Goal: Task Accomplishment & Management: Complete application form

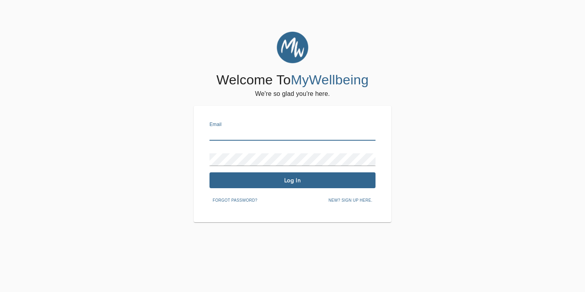
click at [214, 133] on input "text" at bounding box center [293, 134] width 166 height 13
type input "[EMAIL_ADDRESS][DOMAIN_NAME]"
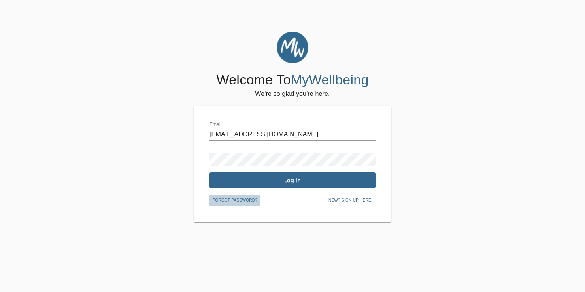
click at [225, 199] on span "Forgot password?" at bounding box center [235, 200] width 45 height 7
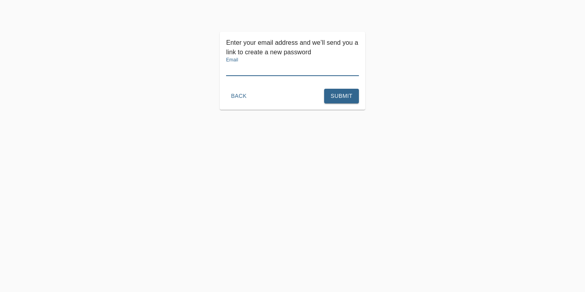
click at [233, 68] on input "text" at bounding box center [292, 69] width 133 height 13
type input "[EMAIL_ADDRESS][DOMAIN_NAME]"
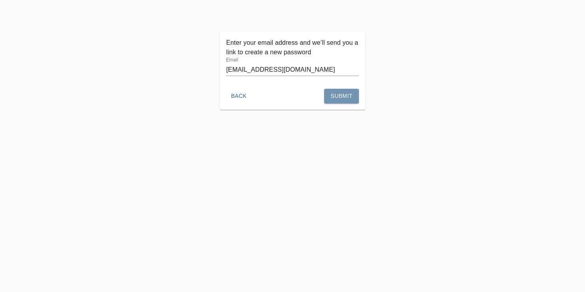
click at [345, 97] on span "Submit" at bounding box center [342, 96] width 22 height 10
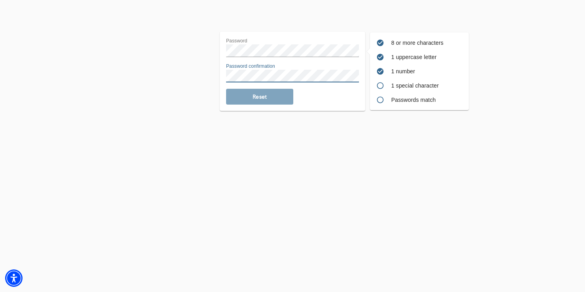
click at [260, 98] on div "Reset" at bounding box center [292, 97] width 133 height 16
click at [259, 95] on div "Reset" at bounding box center [292, 97] width 133 height 16
click at [274, 96] on div "Reset" at bounding box center [292, 97] width 133 height 16
click at [256, 96] on div "Reset" at bounding box center [292, 97] width 133 height 16
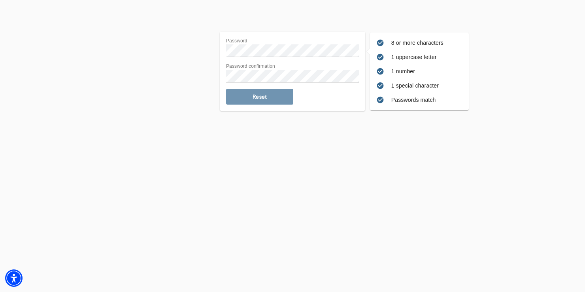
click at [250, 95] on span "Reset" at bounding box center [259, 97] width 61 height 8
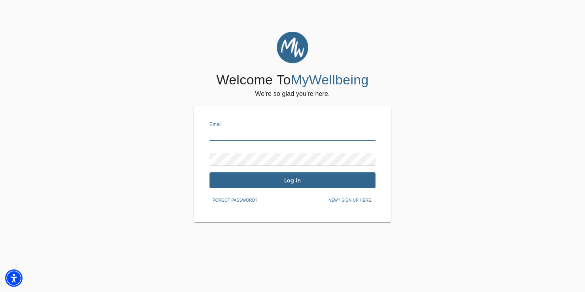
click at [212, 132] on input "text" at bounding box center [293, 134] width 166 height 13
type input "[EMAIL_ADDRESS][DOMAIN_NAME]"
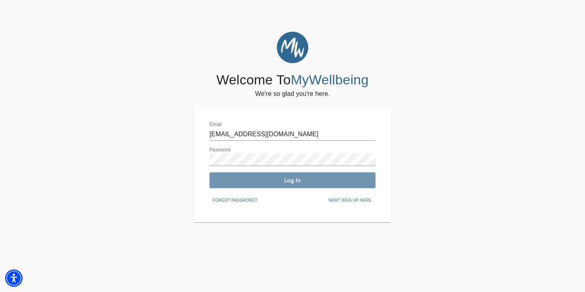
click at [265, 180] on span "Log In" at bounding box center [293, 180] width 160 height 8
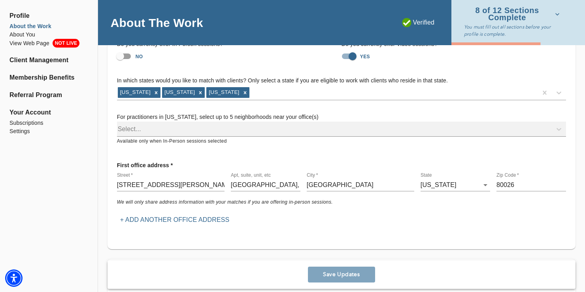
scroll to position [80, 0]
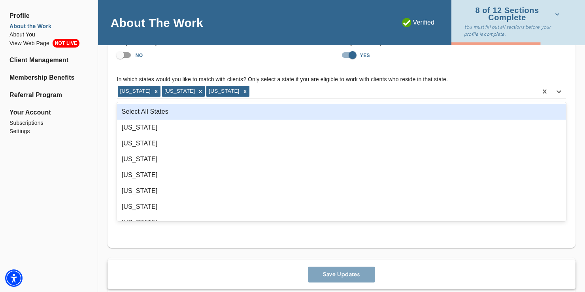
click at [208, 92] on div "[US_STATE]" at bounding box center [223, 91] width 34 height 10
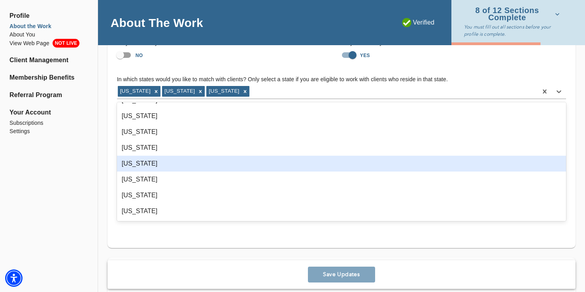
scroll to position [394, 0]
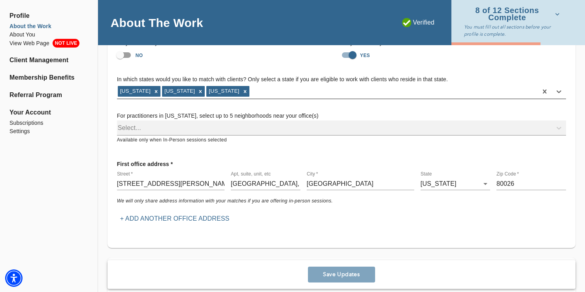
click at [206, 89] on div "[US_STATE]" at bounding box center [223, 91] width 34 height 10
click at [125, 127] on div "Select..." at bounding box center [341, 127] width 449 height 15
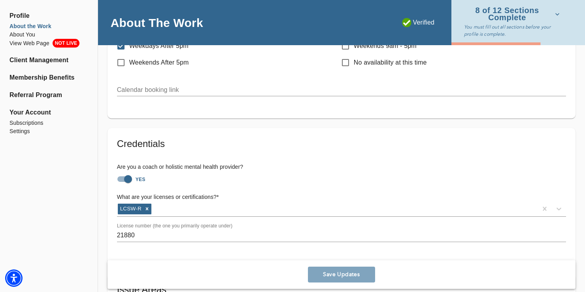
scroll to position [479, 0]
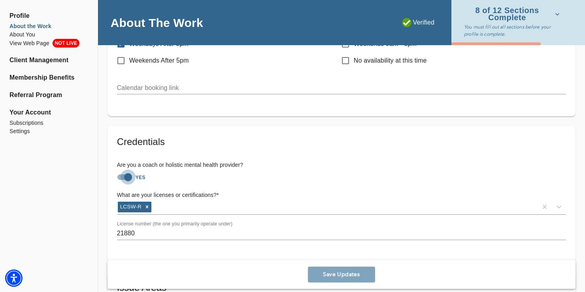
drag, startPoint x: 128, startPoint y: 175, endPoint x: 115, endPoint y: 175, distance: 12.7
click at [115, 175] on input "YES" at bounding box center [128, 176] width 45 height 15
checkbox input "false"
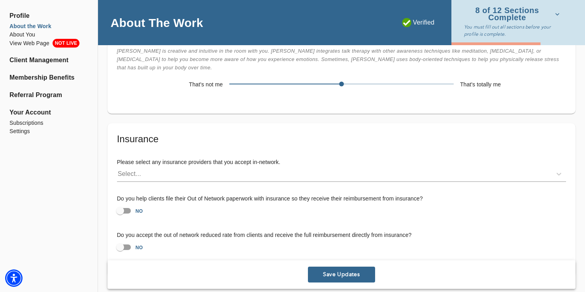
scroll to position [1669, 0]
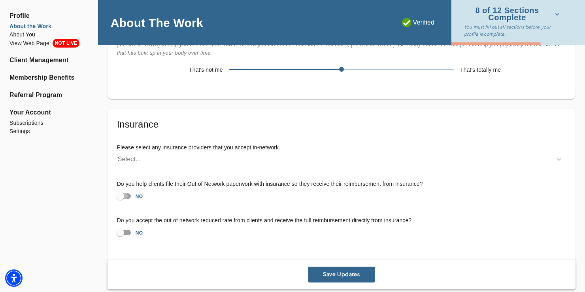
drag, startPoint x: 121, startPoint y: 175, endPoint x: 131, endPoint y: 173, distance: 10.4
click at [131, 188] on input "NO" at bounding box center [120, 195] width 45 height 15
checkbox input "true"
click at [345, 271] on span "Save Updates" at bounding box center [341, 275] width 61 height 8
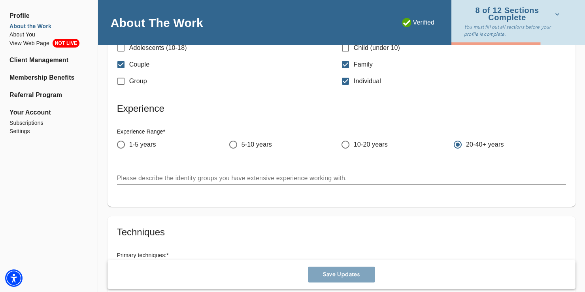
scroll to position [1078, 0]
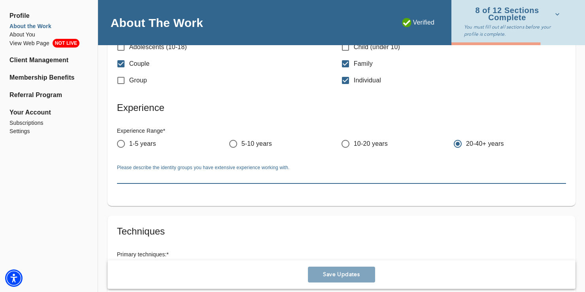
click at [122, 173] on textarea at bounding box center [341, 177] width 449 height 8
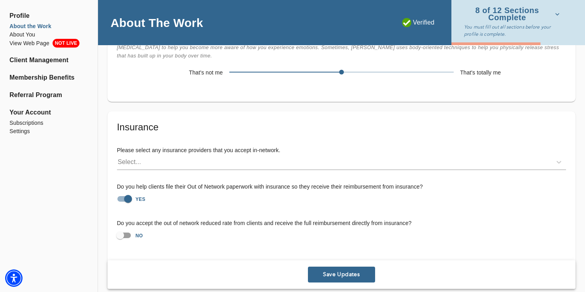
scroll to position [1669, 0]
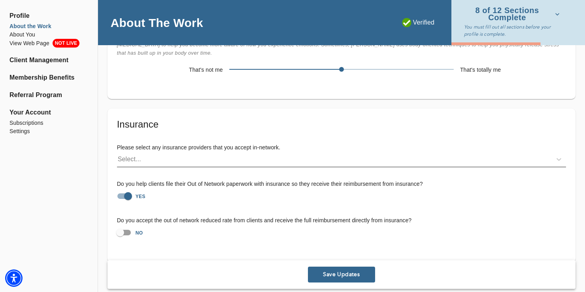
type textarea "I have extensive experience working with individuals and families confronting v…"
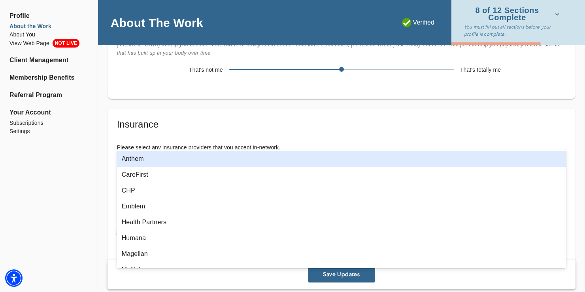
click at [123, 154] on div "Select..." at bounding box center [129, 158] width 23 height 9
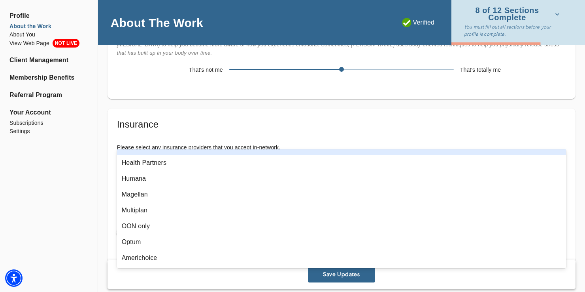
scroll to position [0, 0]
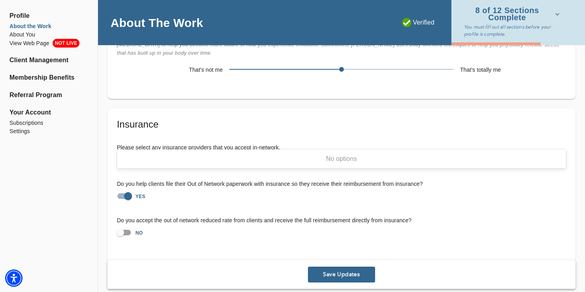
type input "no insurance accepted"
click at [483, 210] on div "Do you accept the out of network reduced rate from clients and receive the full…" at bounding box center [342, 228] width 462 height 36
click at [346, 271] on span "Save Updates" at bounding box center [341, 275] width 61 height 8
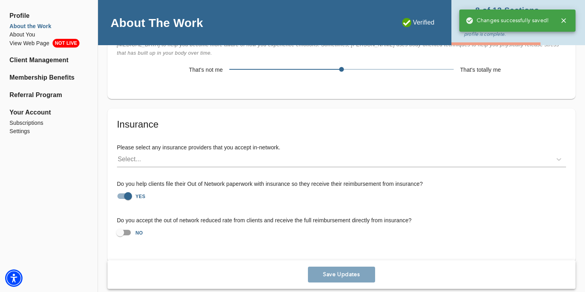
click at [357, 19] on div "About The Work" at bounding box center [241, 22] width 287 height 45
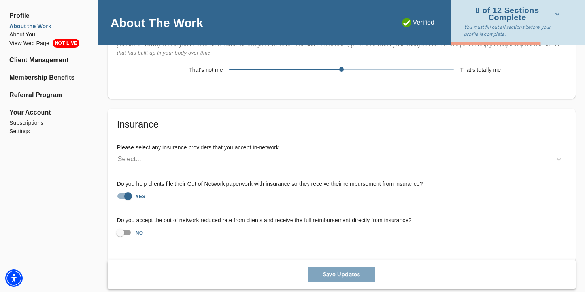
click at [559, 14] on icon "button" at bounding box center [558, 14] width 8 height 8
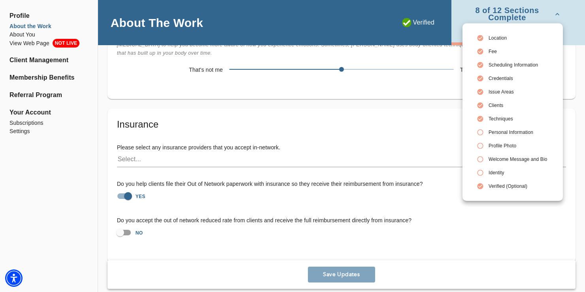
click at [503, 134] on span "Personal Information" at bounding box center [518, 132] width 59 height 7
click at [498, 145] on span "Profile Photo" at bounding box center [518, 145] width 59 height 7
click at [577, 24] on div at bounding box center [292, 146] width 585 height 292
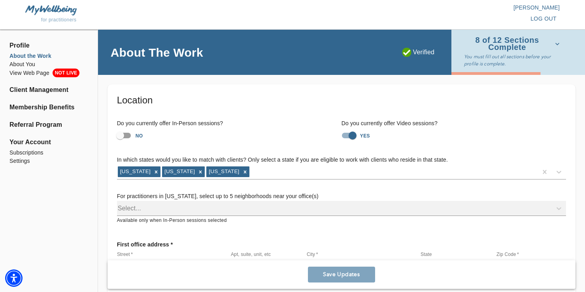
click at [520, 40] on span "8 of 12 Sections Complete" at bounding box center [512, 44] width 96 height 14
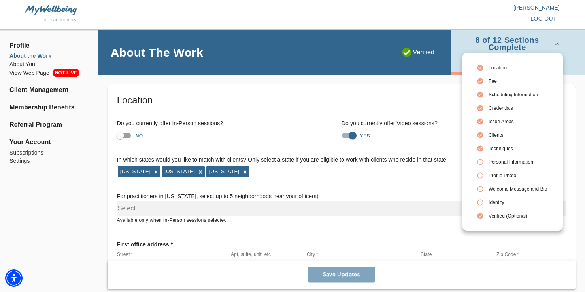
click at [33, 64] on div at bounding box center [292, 146] width 585 height 292
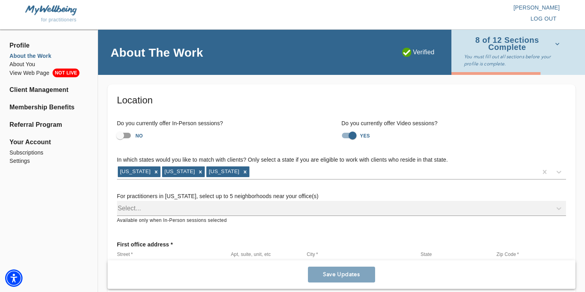
click at [33, 64] on li "About You" at bounding box center [48, 64] width 79 height 8
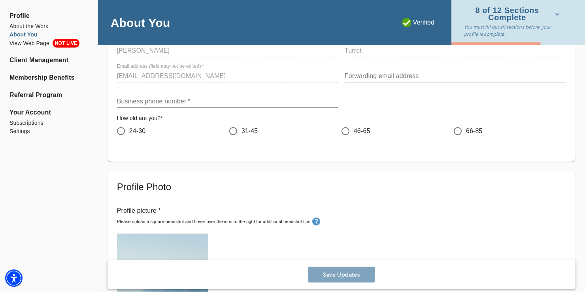
scroll to position [97, 0]
click at [458, 130] on input "66-85" at bounding box center [458, 129] width 17 height 17
radio input "true"
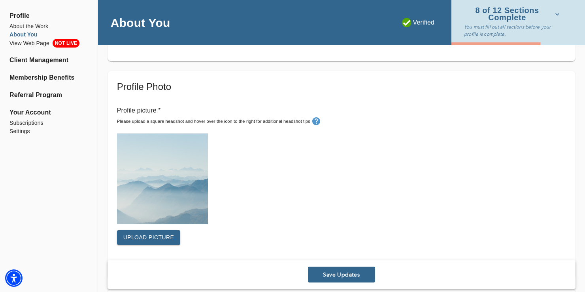
scroll to position [198, 0]
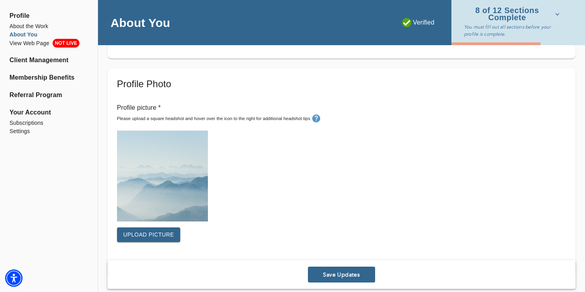
click at [164, 231] on span "Upload picture" at bounding box center [148, 234] width 51 height 10
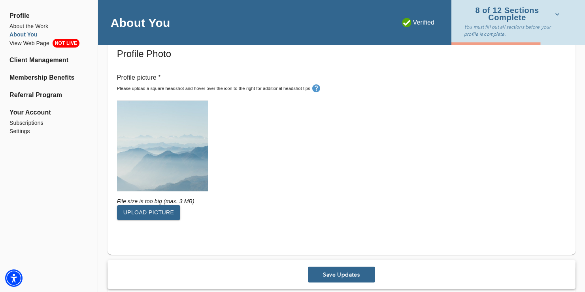
scroll to position [230, 0]
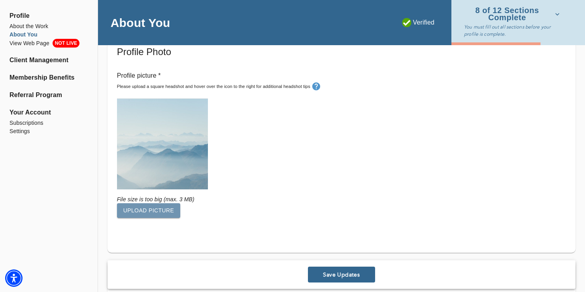
click at [161, 207] on span "Upload picture" at bounding box center [148, 210] width 51 height 10
click at [165, 213] on span "Upload picture" at bounding box center [148, 210] width 51 height 10
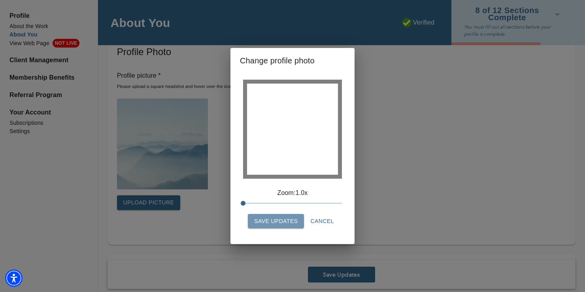
click at [291, 220] on span "Save Updates" at bounding box center [276, 221] width 44 height 10
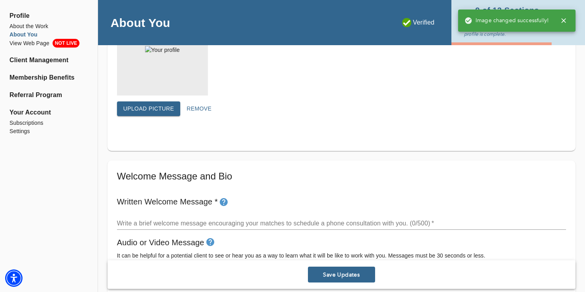
scroll to position [326, 0]
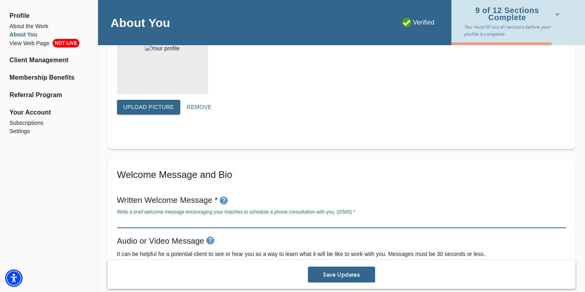
click at [122, 220] on textarea at bounding box center [341, 222] width 449 height 8
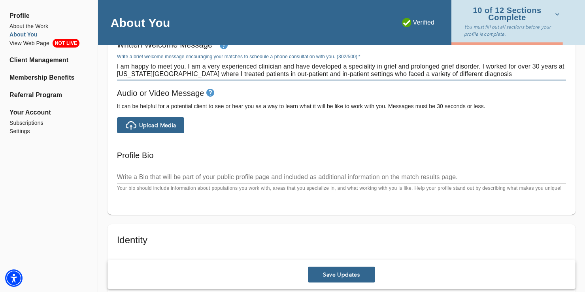
scroll to position [489, 0]
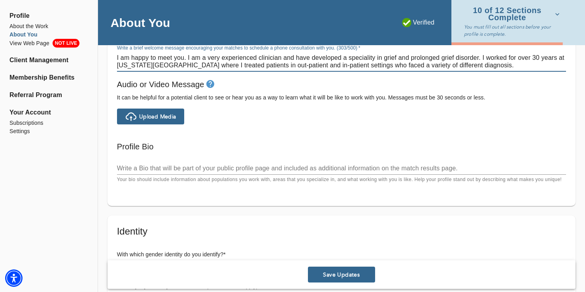
type textarea "I am happy to meet you. I am a very experienced clinician and have developed a …"
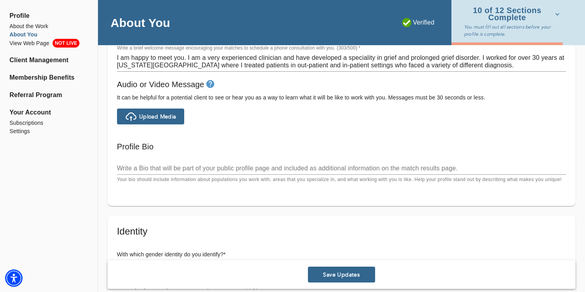
click at [123, 169] on textarea at bounding box center [341, 168] width 449 height 8
click at [121, 168] on textarea at bounding box center [341, 168] width 449 height 8
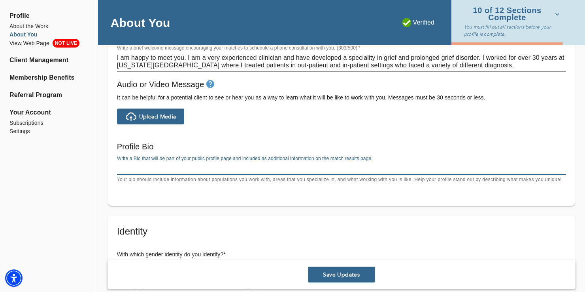
paste textarea "I have been a senior clinical and research psychiatric social worker at The [US…"
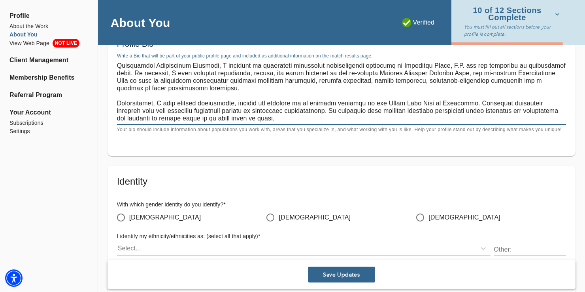
scroll to position [599, 0]
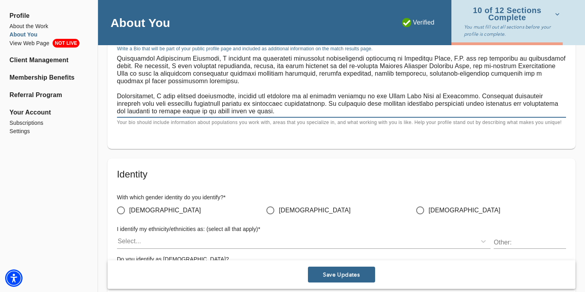
type textarea "I have been a senior clinical and research psychiatric social worker at The [US…"
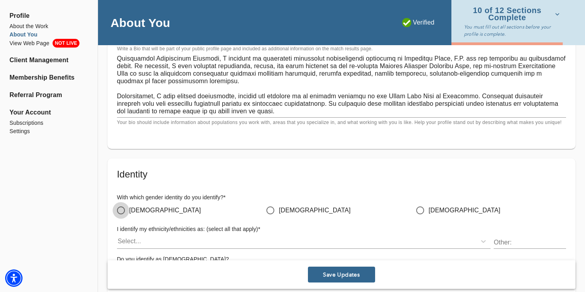
click at [123, 210] on input "[DEMOGRAPHIC_DATA]" at bounding box center [121, 210] width 17 height 17
radio input "true"
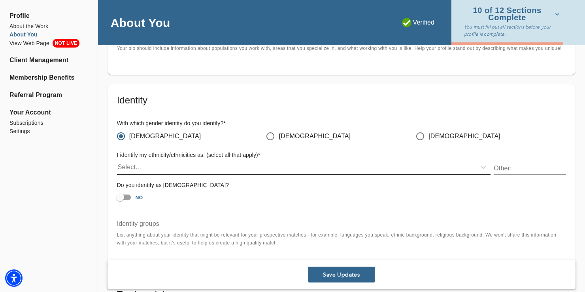
scroll to position [673, 0]
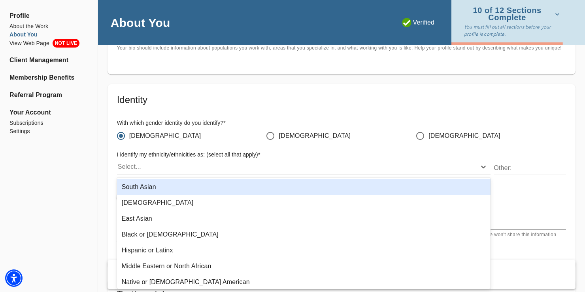
click at [125, 167] on div "Select..." at bounding box center [129, 166] width 23 height 9
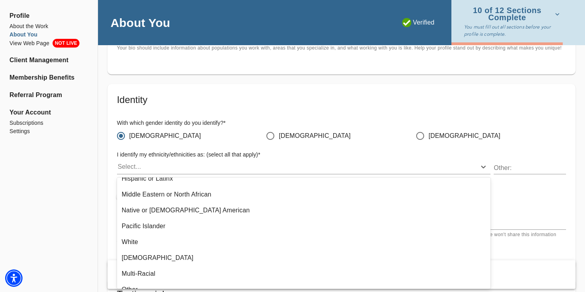
scroll to position [75, 0]
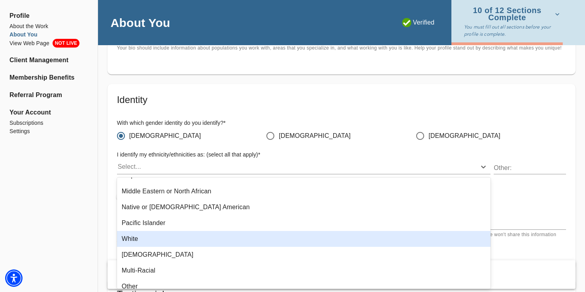
click at [159, 241] on div "White" at bounding box center [304, 239] width 374 height 16
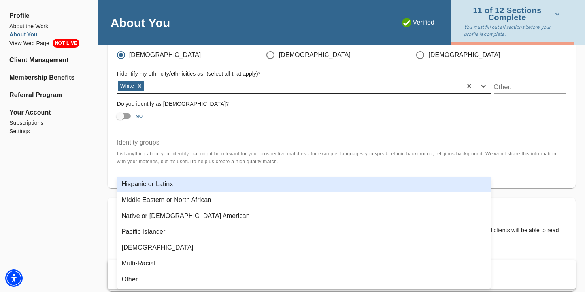
scroll to position [763, 0]
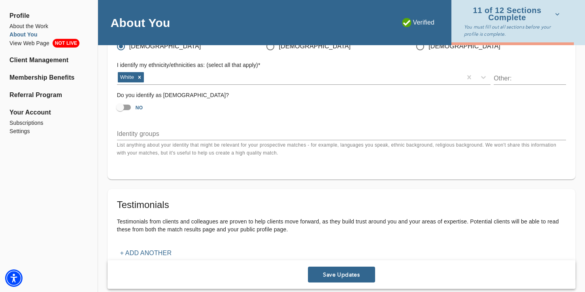
click at [539, 156] on p "List anything about your identity that might be relevant for your prospective m…" at bounding box center [341, 149] width 449 height 16
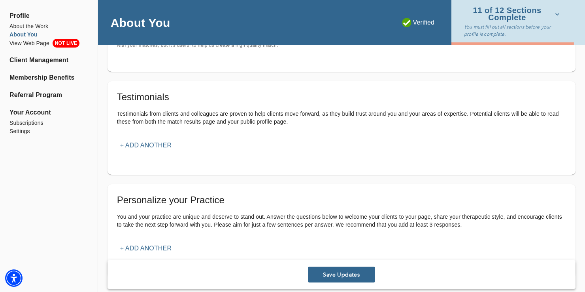
scroll to position [882, 0]
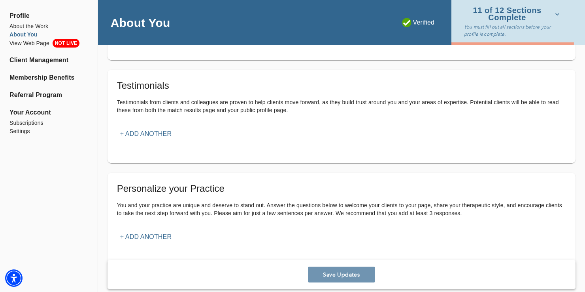
click at [356, 274] on span "Save Updates" at bounding box center [341, 275] width 61 height 8
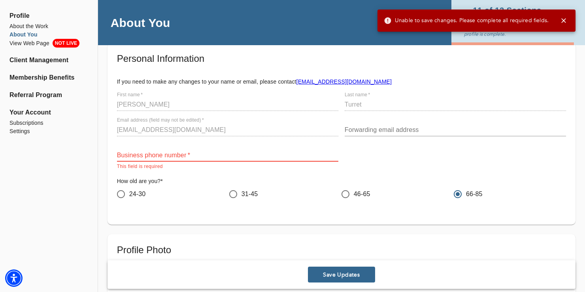
scroll to position [39, 0]
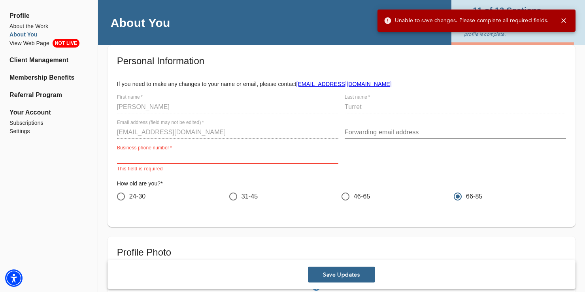
click at [118, 155] on input "text" at bounding box center [228, 157] width 222 height 13
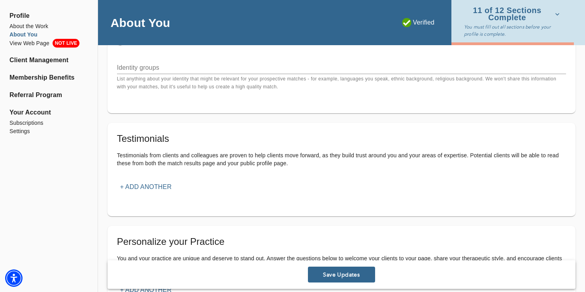
scroll to position [856, 0]
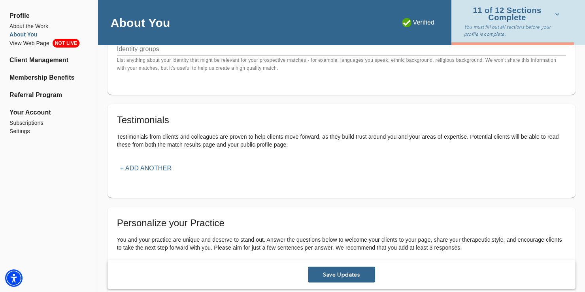
type input "[PHONE_NUMBER]"
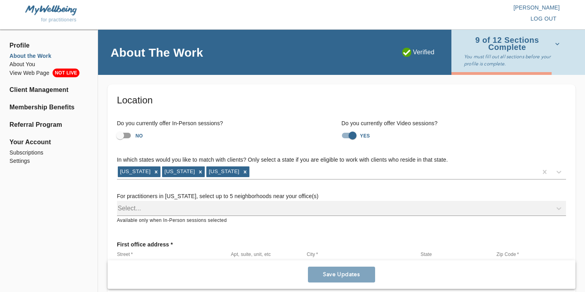
click at [558, 42] on icon "button" at bounding box center [558, 44] width 8 height 8
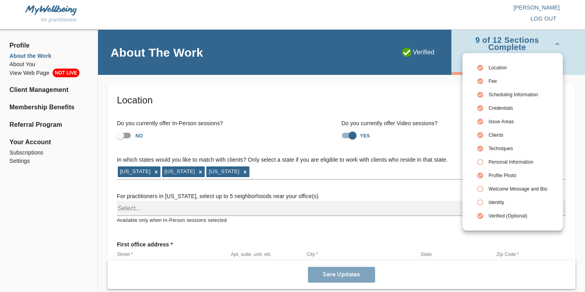
click at [27, 64] on div at bounding box center [292, 146] width 585 height 292
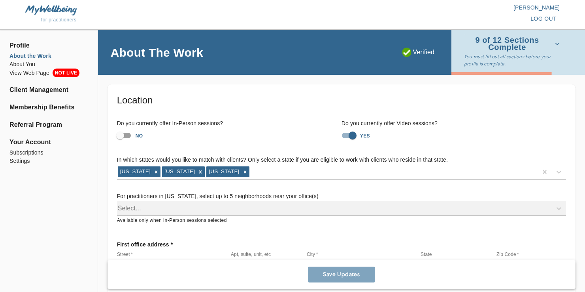
click at [27, 64] on li "About You" at bounding box center [48, 64] width 79 height 8
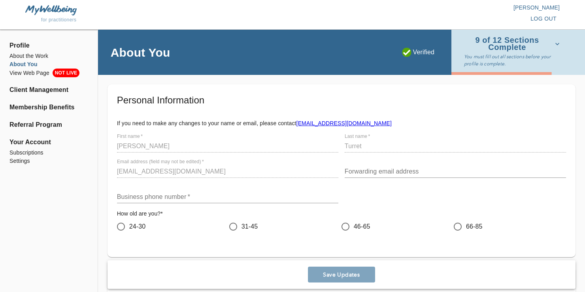
click at [460, 225] on input "66-85" at bounding box center [458, 226] width 17 height 17
radio input "true"
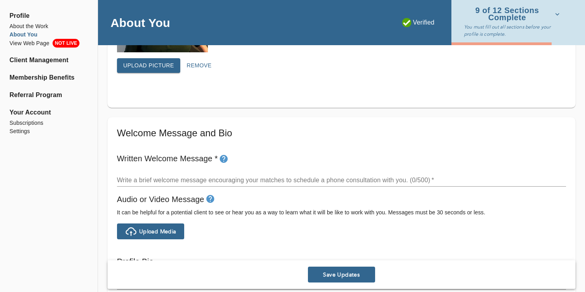
scroll to position [369, 0]
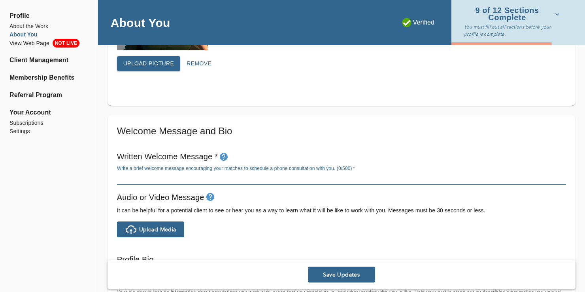
click at [123, 177] on textarea at bounding box center [341, 178] width 449 height 8
type textarea "I"
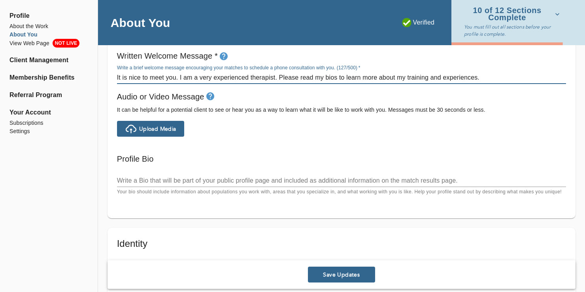
scroll to position [470, 0]
type textarea "It is nice to meet you. I am a very experienced therapist. Please read my bios …"
click at [121, 177] on textarea at bounding box center [341, 180] width 449 height 8
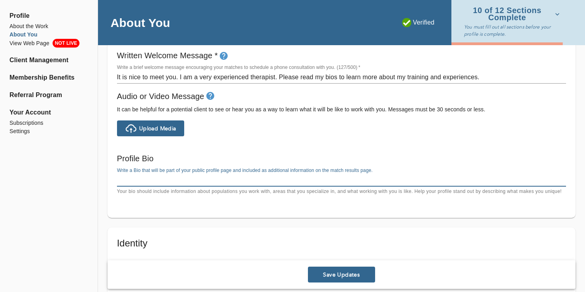
click at [117, 177] on textarea at bounding box center [341, 180] width 449 height 8
paste textarea "I have been a senior clinical and research psychiatric social worker at The [US…"
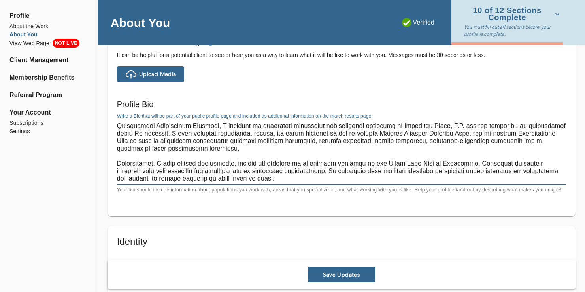
scroll to position [535, 0]
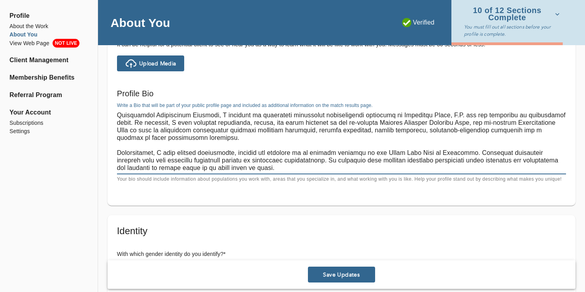
type textarea "I have been a senior clinical and research psychiatric social worker at The [US…"
click at [351, 274] on span "Save Updates" at bounding box center [341, 275] width 61 height 8
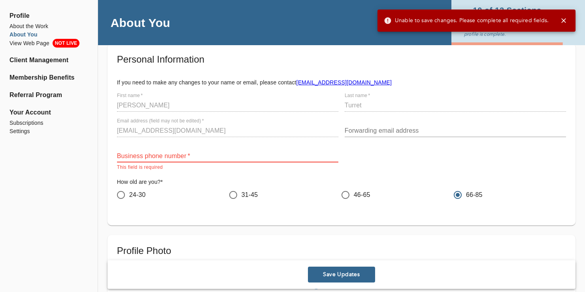
scroll to position [39, 0]
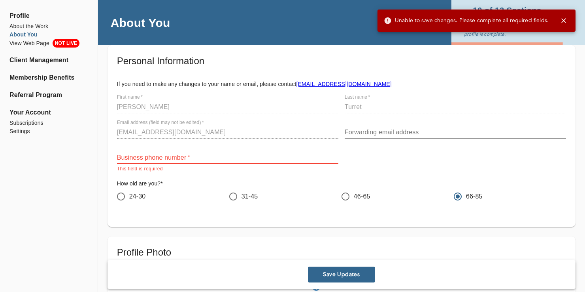
click at [119, 156] on input "text" at bounding box center [228, 157] width 222 height 13
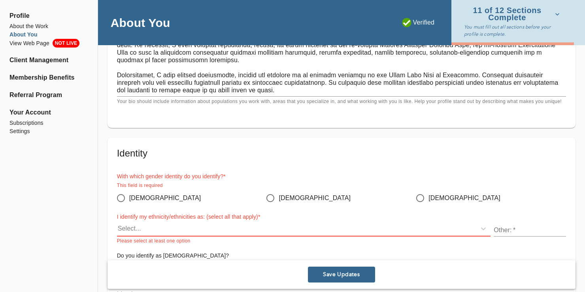
scroll to position [618, 0]
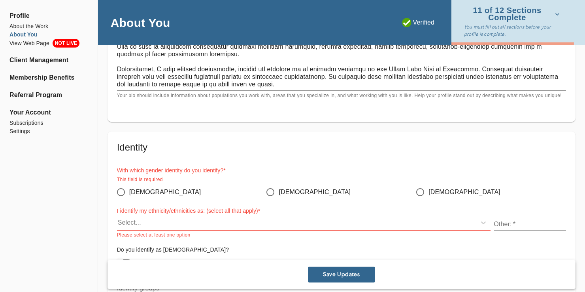
type input "9146728833"
click at [122, 192] on input "[DEMOGRAPHIC_DATA]" at bounding box center [121, 192] width 17 height 17
radio input "true"
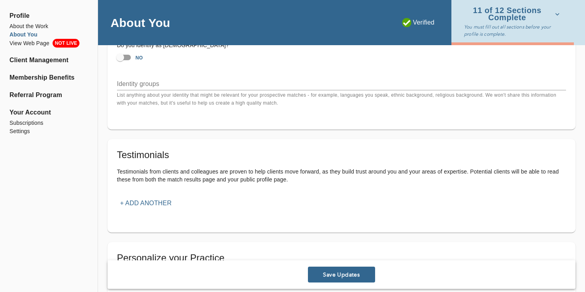
scroll to position [818, 0]
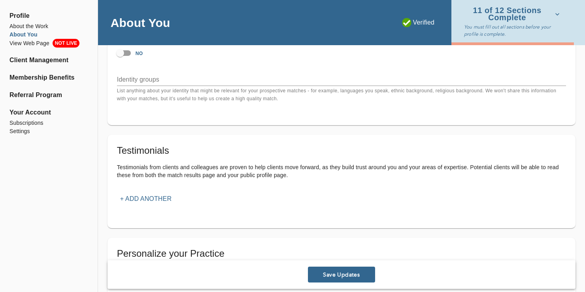
click at [163, 199] on p "+ Add another" at bounding box center [145, 198] width 51 height 9
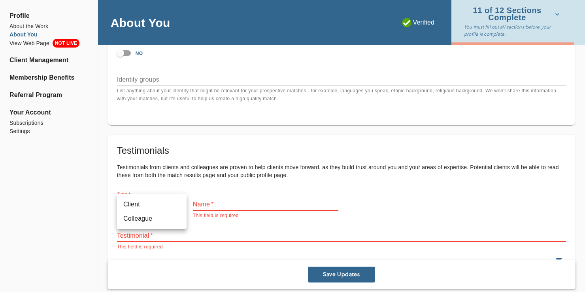
click at [173, 204] on li "Client" at bounding box center [152, 204] width 70 height 14
type input "client"
click at [202, 201] on input "text" at bounding box center [266, 204] width 146 height 13
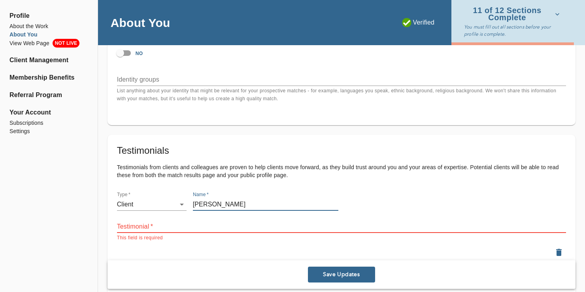
type input "Ellen D."
click at [118, 225] on textarea at bounding box center [341, 226] width 449 height 8
click at [118, 227] on textarea at bounding box center [341, 226] width 449 height 8
paste textarea "I lost my darling, beloved sister in August 2020, six months into the pandemic.…"
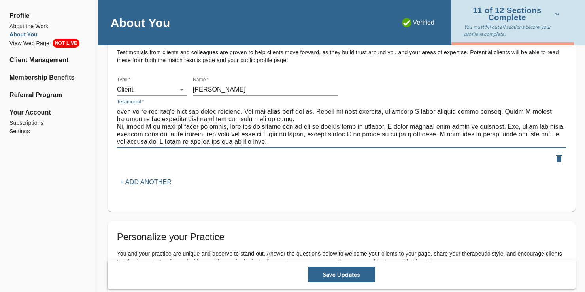
scroll to position [1005, 0]
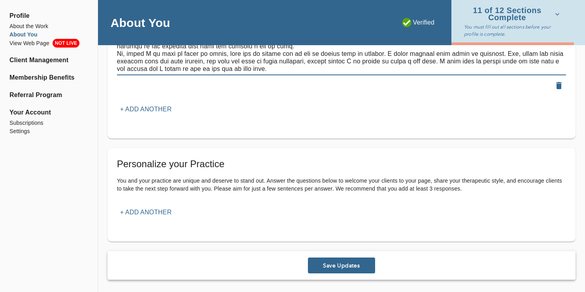
type textarea "I lost my darling, beloved sister in August 2020, six months into the pandemic.…"
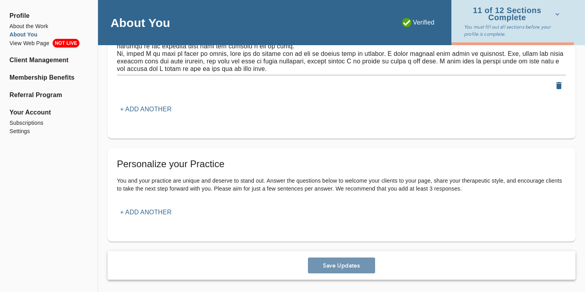
click at [346, 263] on span "Save Updates" at bounding box center [341, 265] width 61 height 8
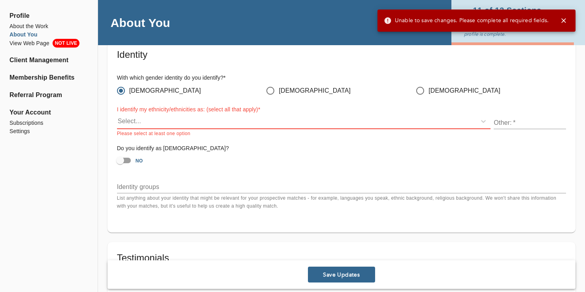
scroll to position [704, 0]
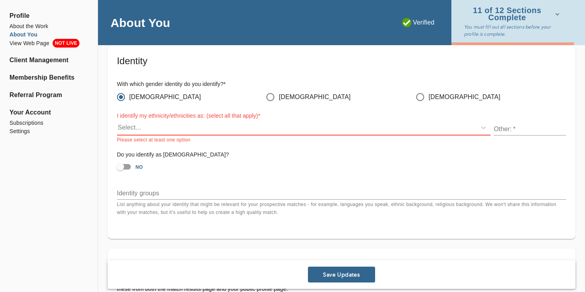
click at [123, 129] on div "Select..." at bounding box center [129, 127] width 23 height 9
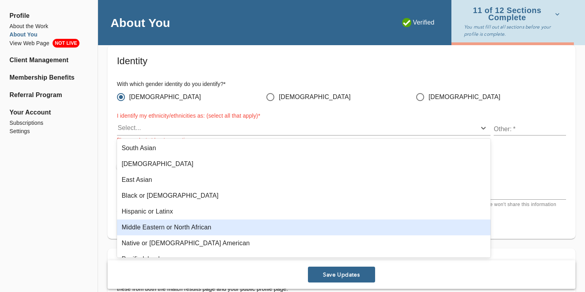
scroll to position [74, 0]
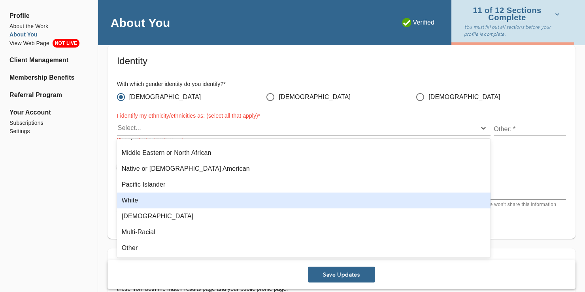
click at [178, 206] on div "White" at bounding box center [304, 200] width 374 height 16
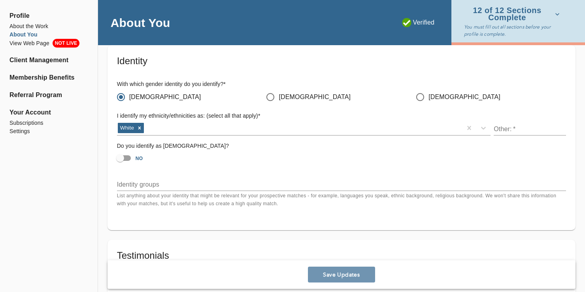
click at [337, 272] on span "Save Updates" at bounding box center [341, 275] width 61 height 8
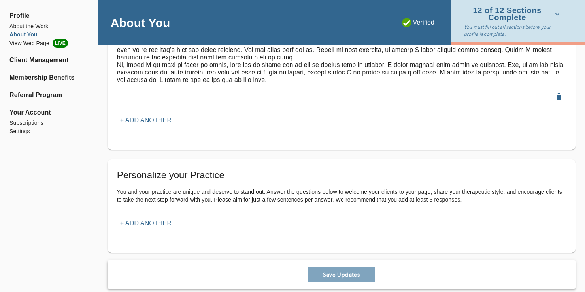
scroll to position [997, 0]
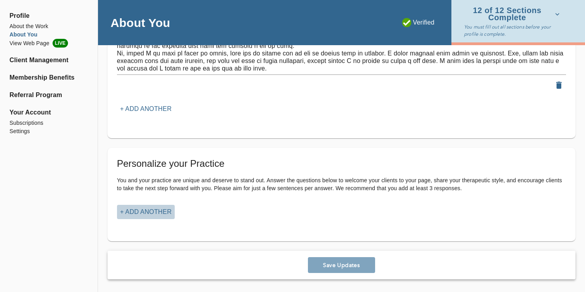
click at [157, 212] on p "+ Add another" at bounding box center [145, 211] width 51 height 9
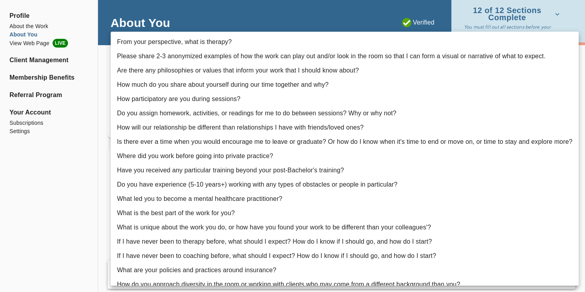
click at [95, 167] on div at bounding box center [292, 146] width 585 height 292
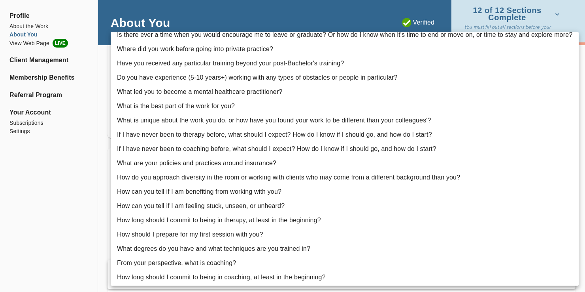
scroll to position [137, 0]
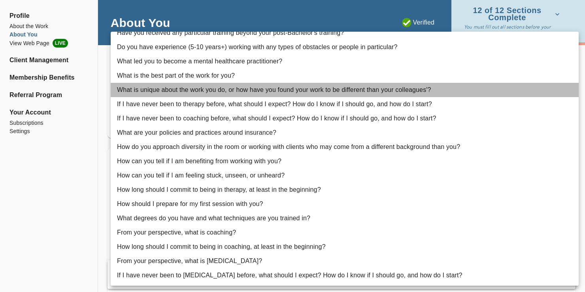
click at [403, 89] on li "What is unique about the work you do, or how have you found your work to be dif…" at bounding box center [345, 90] width 468 height 14
type input "14"
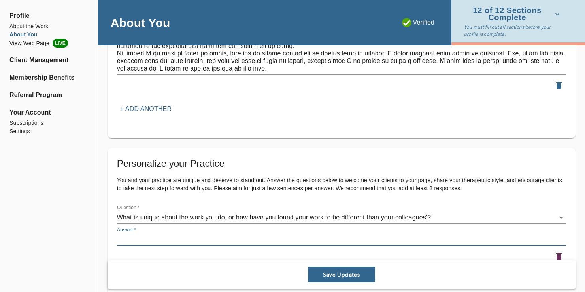
click at [122, 240] on textarea at bounding box center [341, 239] width 449 height 8
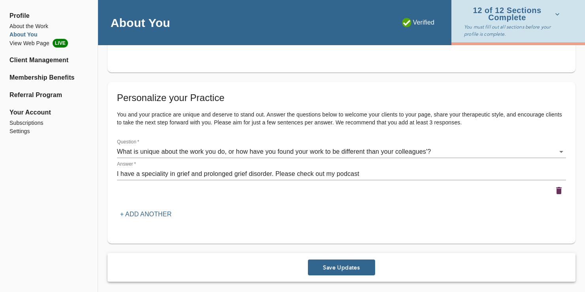
scroll to position [1065, 0]
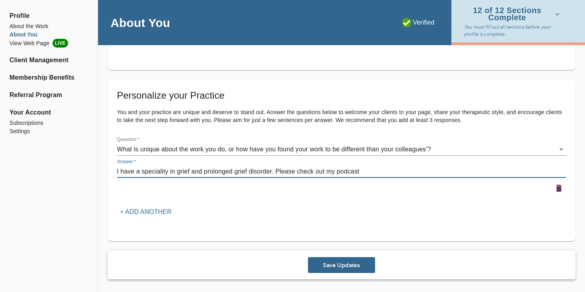
click at [360, 171] on textarea "I have a speciality in grief and prolonged grief disorder. Please check out my …" at bounding box center [341, 171] width 449 height 8
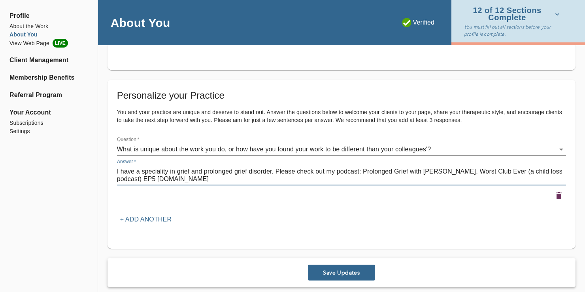
scroll to position [1073, 0]
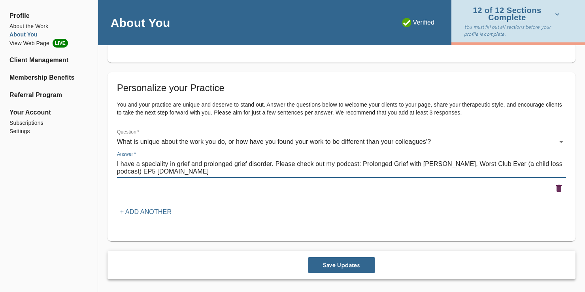
type textarea "I have a speciality in grief and prolonged grief disorder. Please check out my …"
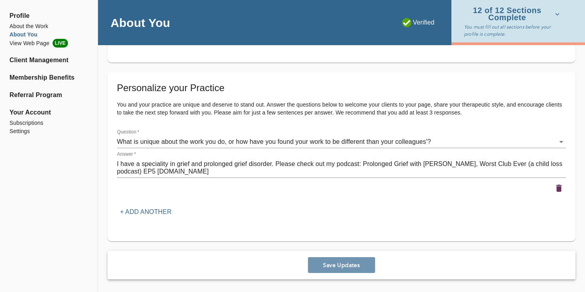
click at [337, 263] on span "Save Updates" at bounding box center [341, 265] width 61 height 8
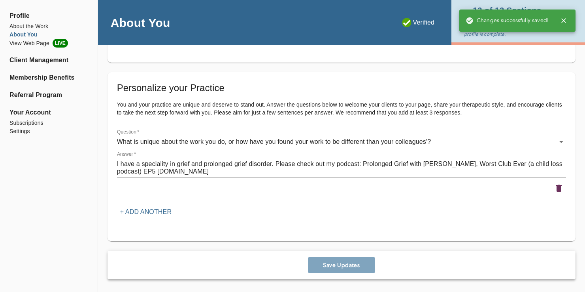
click at [565, 20] on icon "button" at bounding box center [564, 21] width 8 height 8
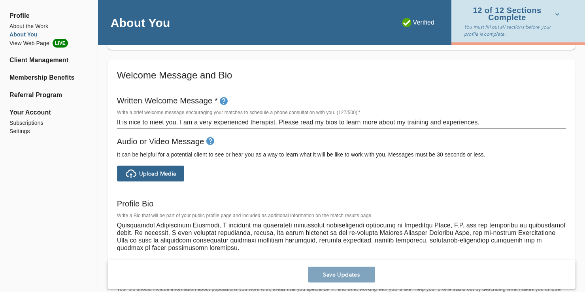
scroll to position [434, 0]
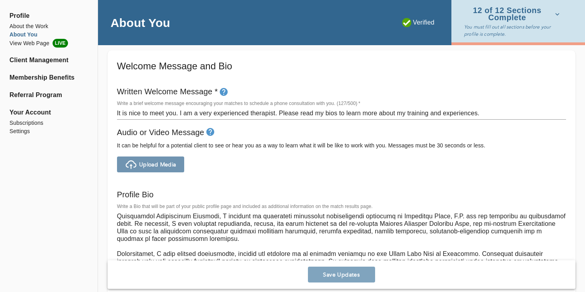
click at [170, 164] on span "Upload Media" at bounding box center [157, 165] width 37 height 8
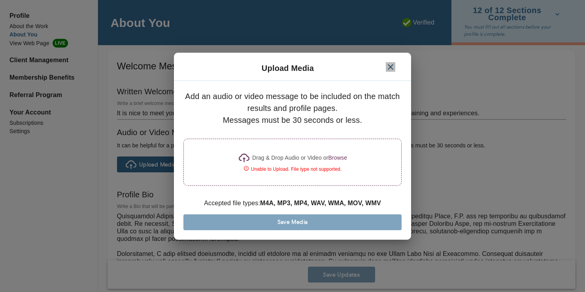
click at [391, 64] on icon "button" at bounding box center [390, 66] width 9 height 9
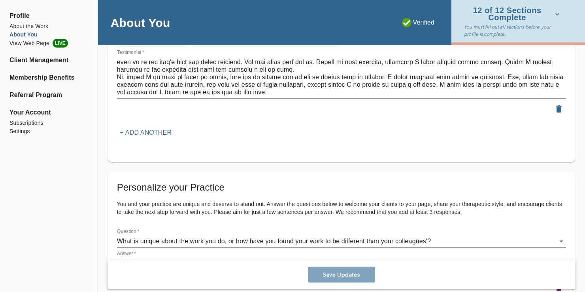
scroll to position [1073, 0]
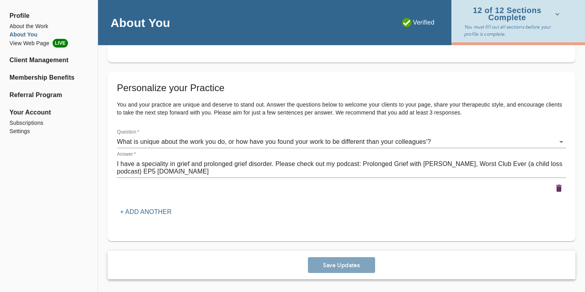
click at [342, 263] on div "Save Updates" at bounding box center [342, 264] width 468 height 28
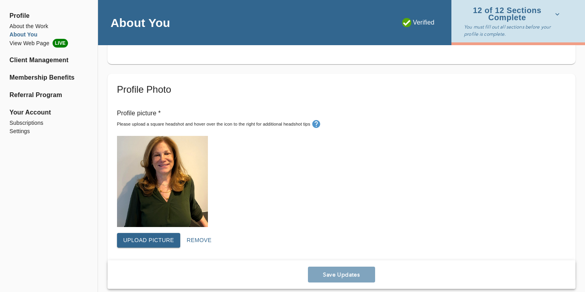
scroll to position [0, 0]
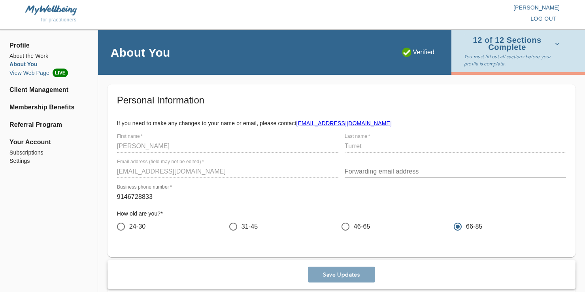
click at [38, 73] on li "View Web Page LIVE" at bounding box center [48, 72] width 79 height 9
